Goal: Transaction & Acquisition: Purchase product/service

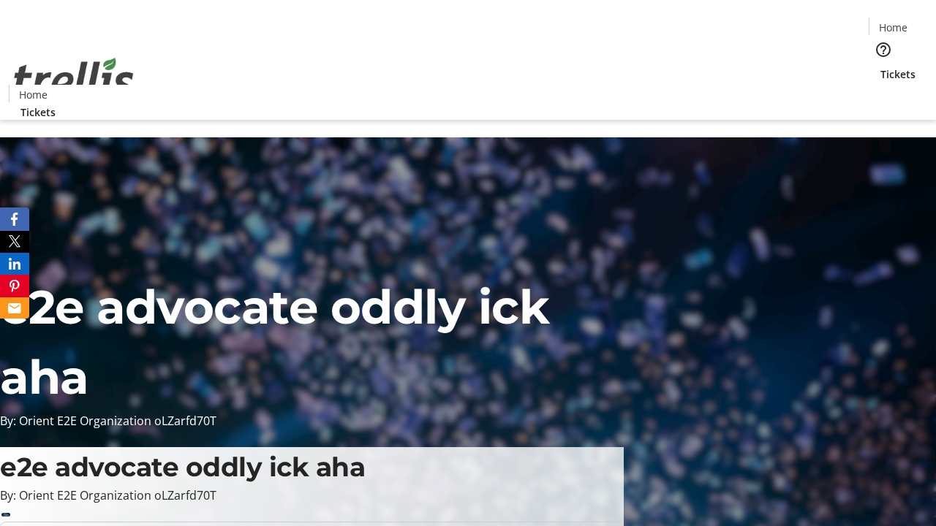
click at [880, 67] on span "Tickets" at bounding box center [897, 74] width 35 height 15
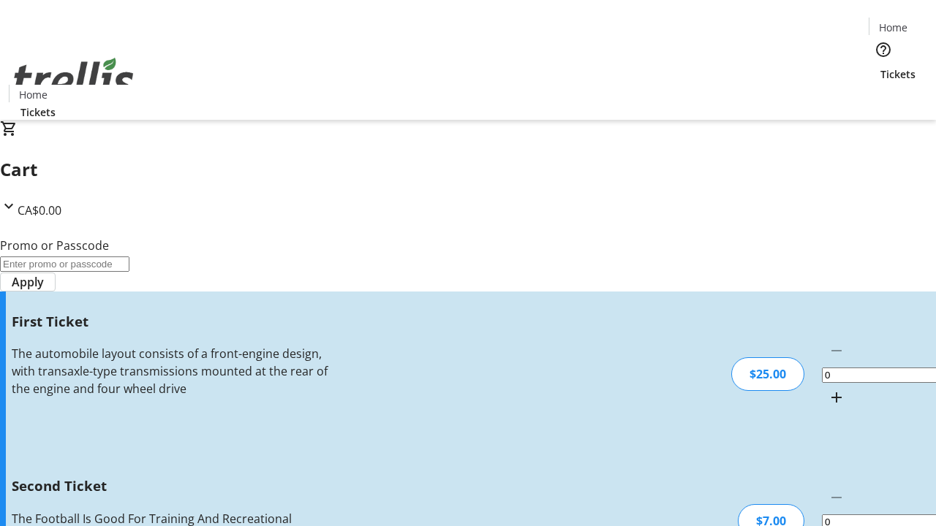
click at [828, 389] on mat-icon "Increment by one" at bounding box center [837, 398] width 18 height 18
type input "1"
type input "2"
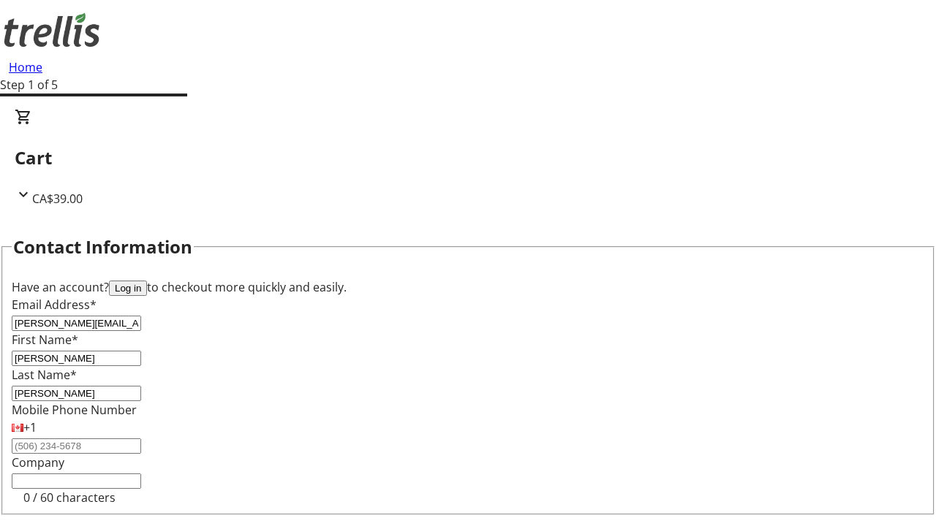
type input "[PERSON_NAME]"
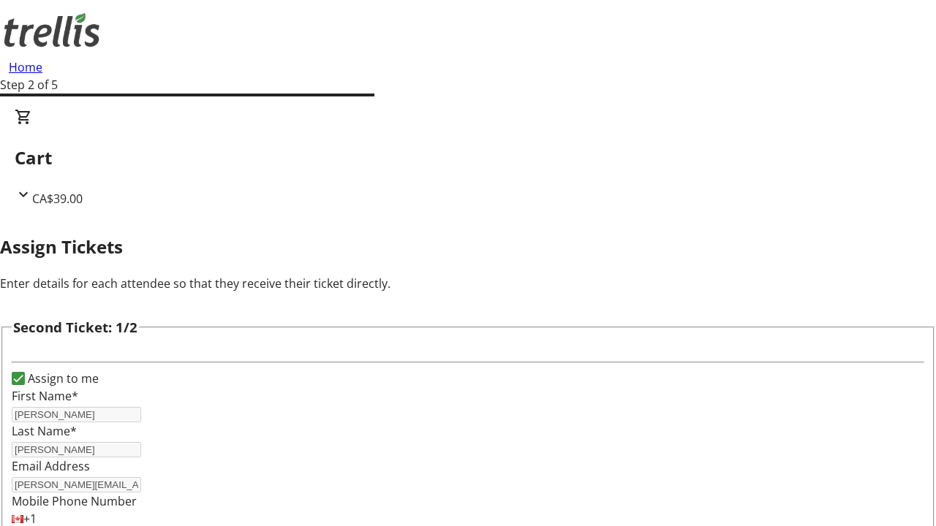
type input "[PERSON_NAME]"
type input "D'Amore"
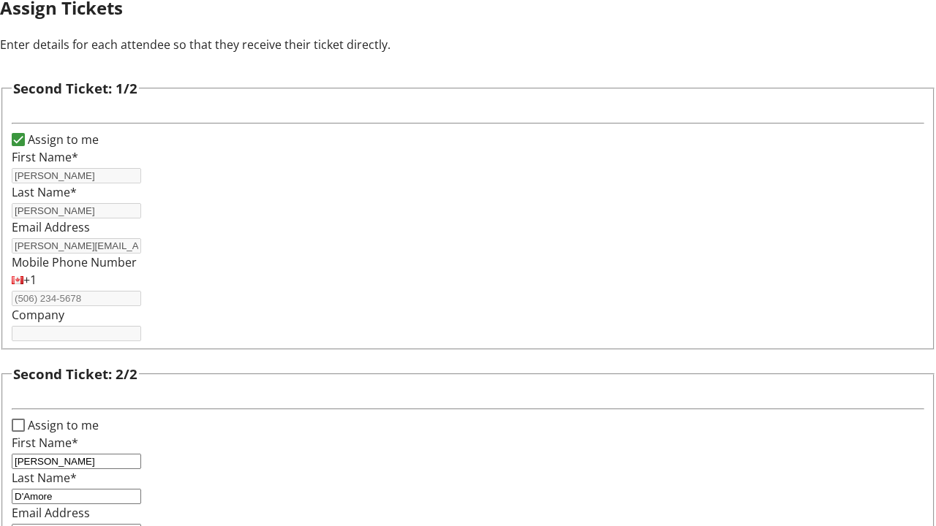
type input "[PERSON_NAME][EMAIL_ADDRESS][DOMAIN_NAME]"
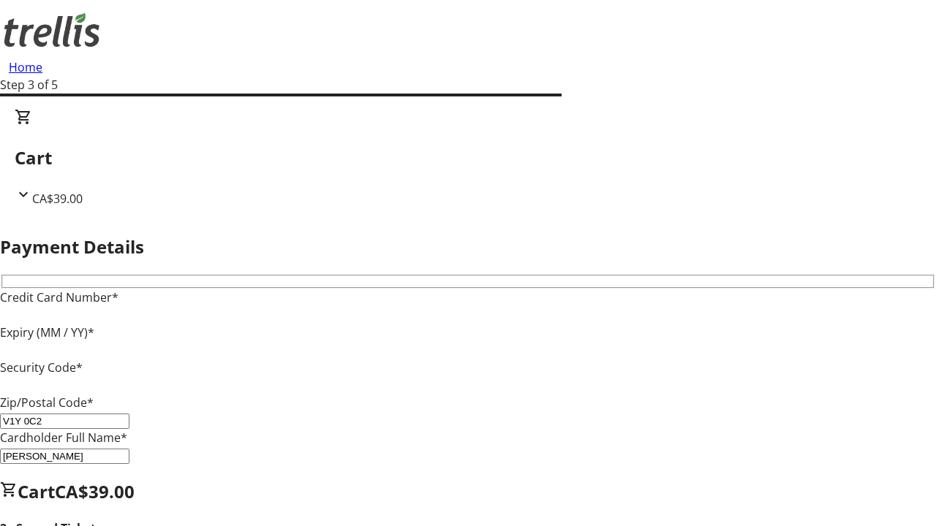
type input "V1Y 0C2"
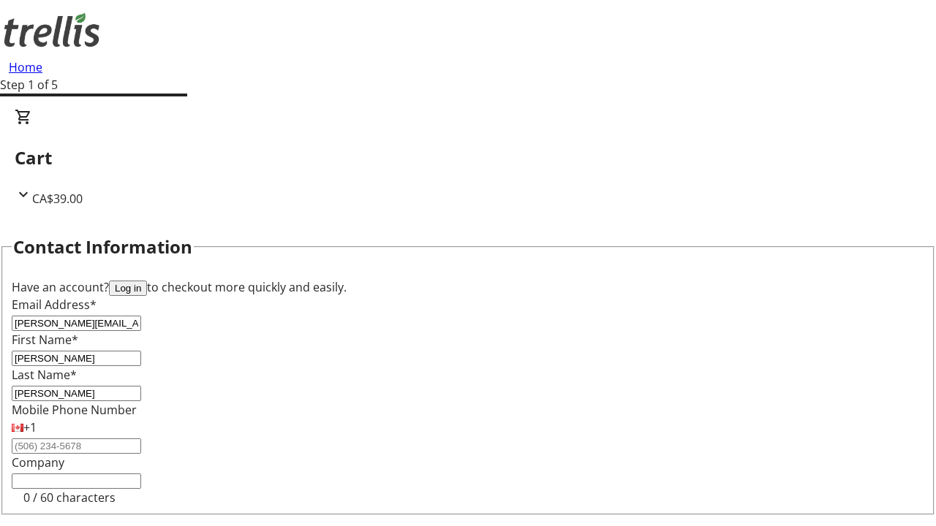
type input "[PERSON_NAME][EMAIL_ADDRESS][DOMAIN_NAME]"
type input "[PERSON_NAME]"
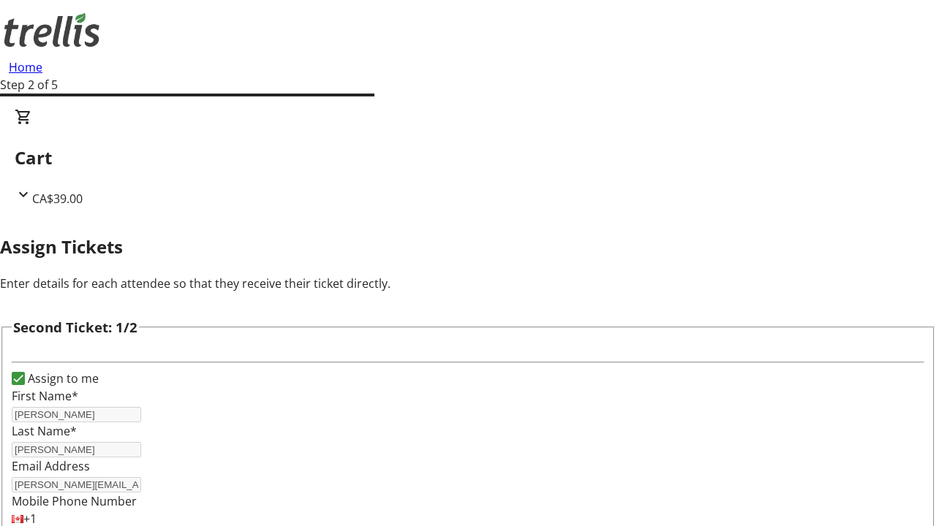
scroll to position [172, 0]
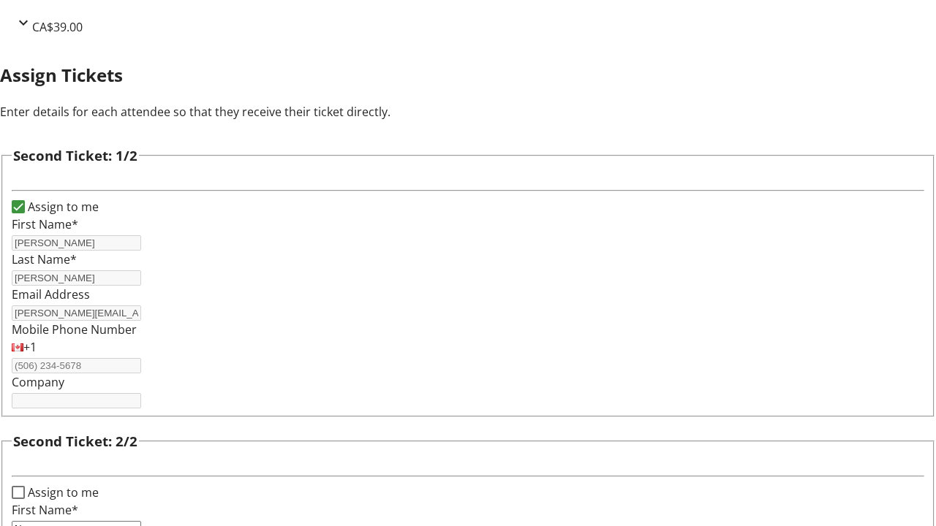
type input "Name"
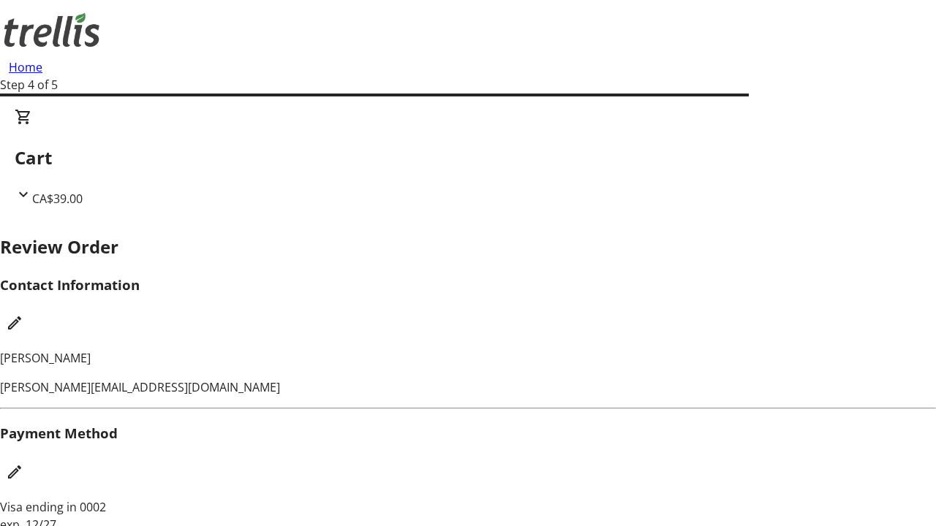
click at [23, 463] on mat-icon "Edit Payment Method" at bounding box center [15, 472] width 18 height 18
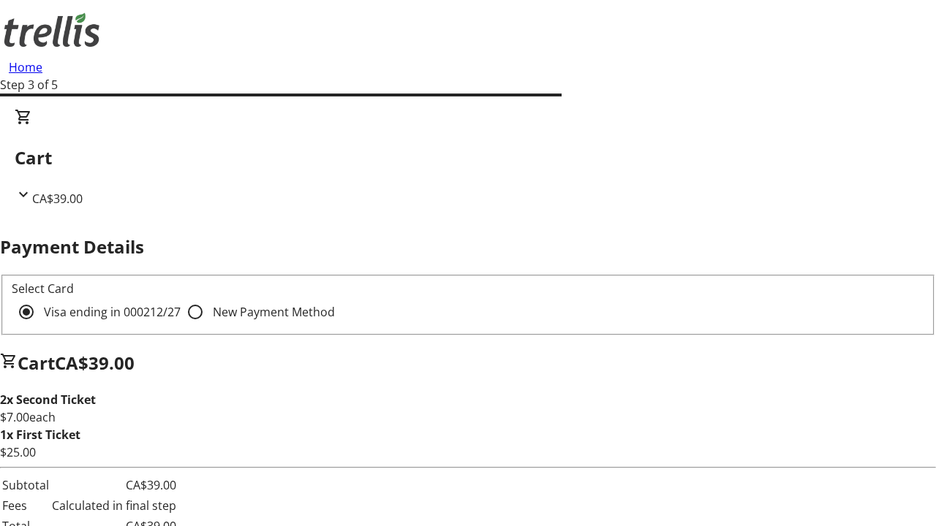
click at [181, 298] on input "New Payment Method" at bounding box center [195, 312] width 29 height 29
radio input "true"
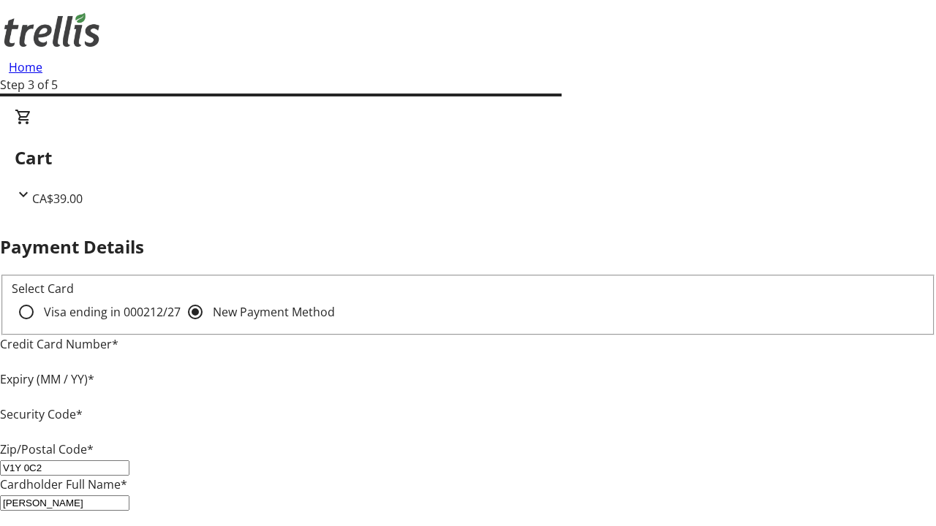
type input "V1Y 0C2"
